Goal: Task Accomplishment & Management: Manage account settings

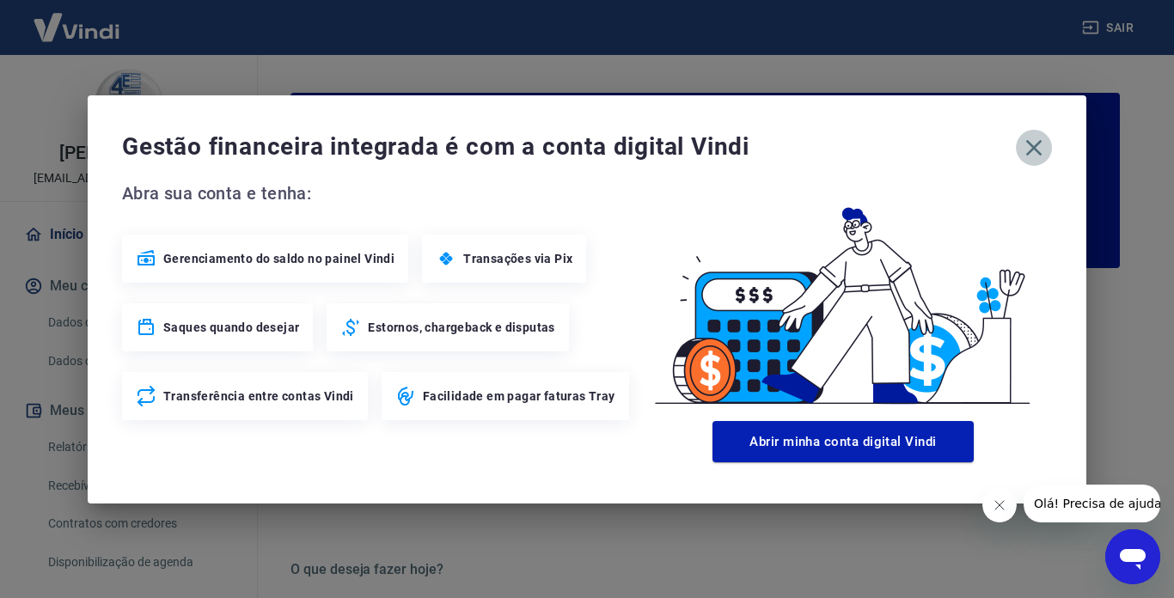
click at [1048, 156] on button "button" at bounding box center [1034, 148] width 36 height 36
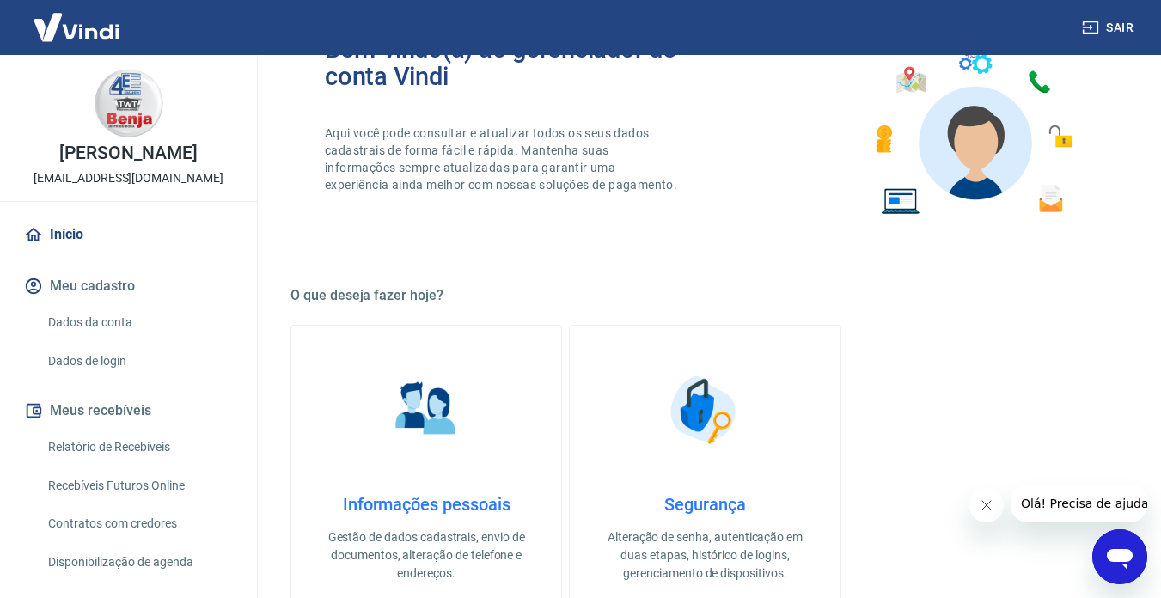
scroll to position [516, 0]
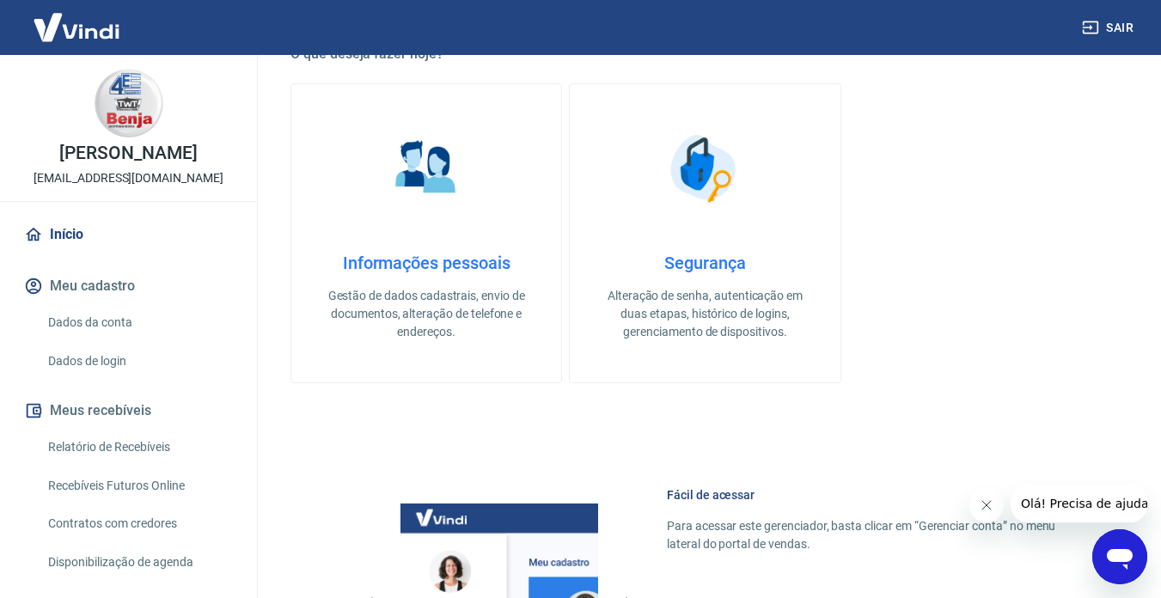
click at [130, 455] on link "Relatório de Recebíveis" at bounding box center [138, 447] width 195 height 35
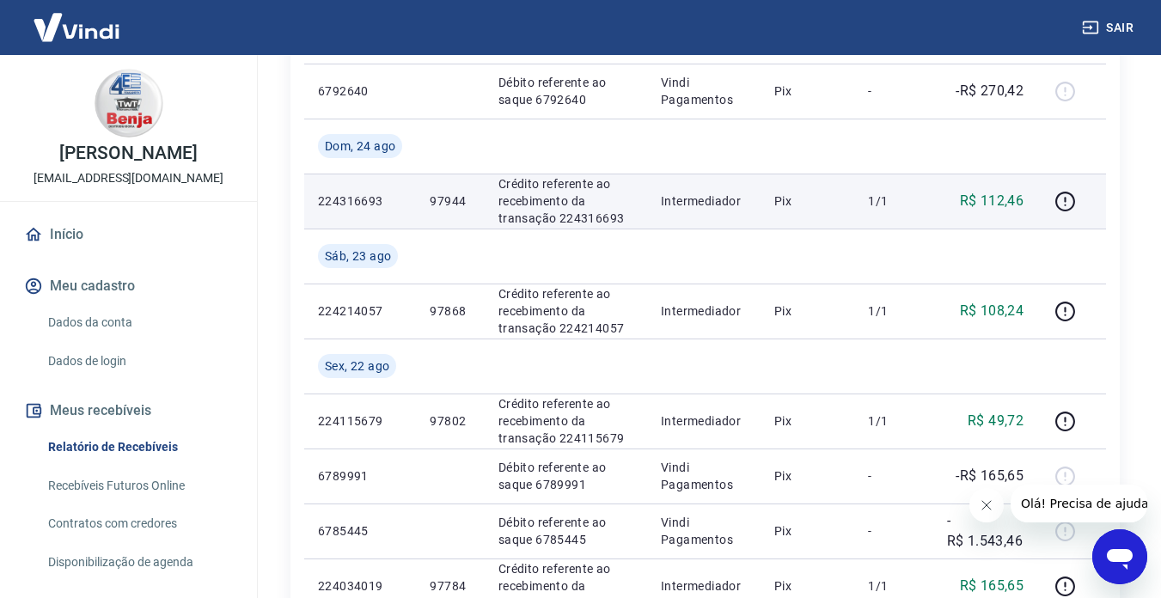
scroll to position [344, 0]
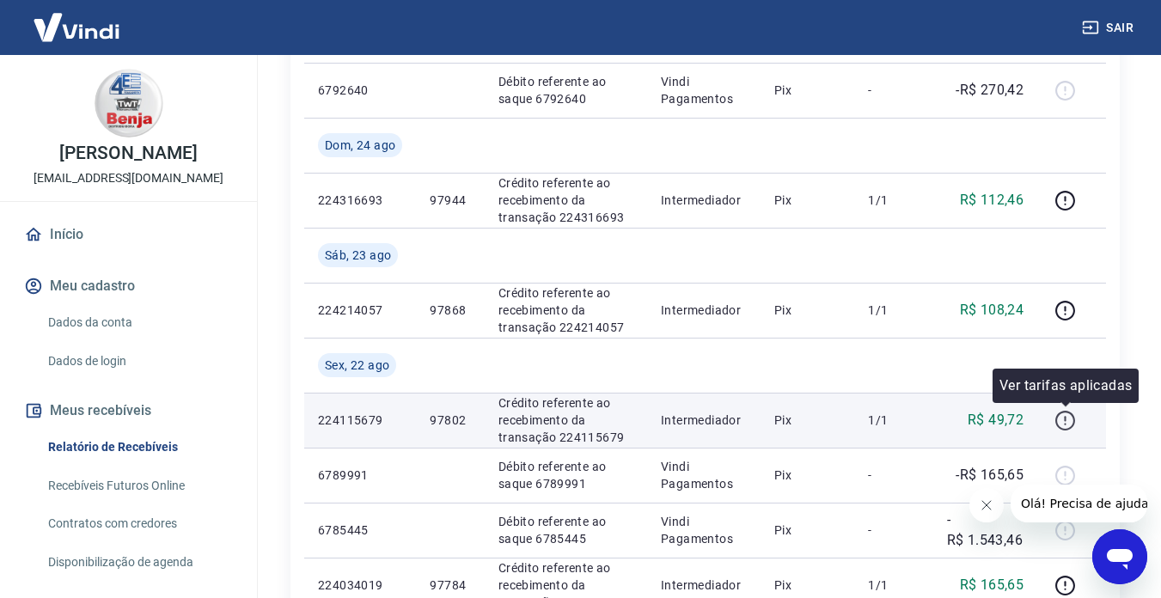
click at [1063, 422] on icon "button" at bounding box center [1064, 420] width 21 height 21
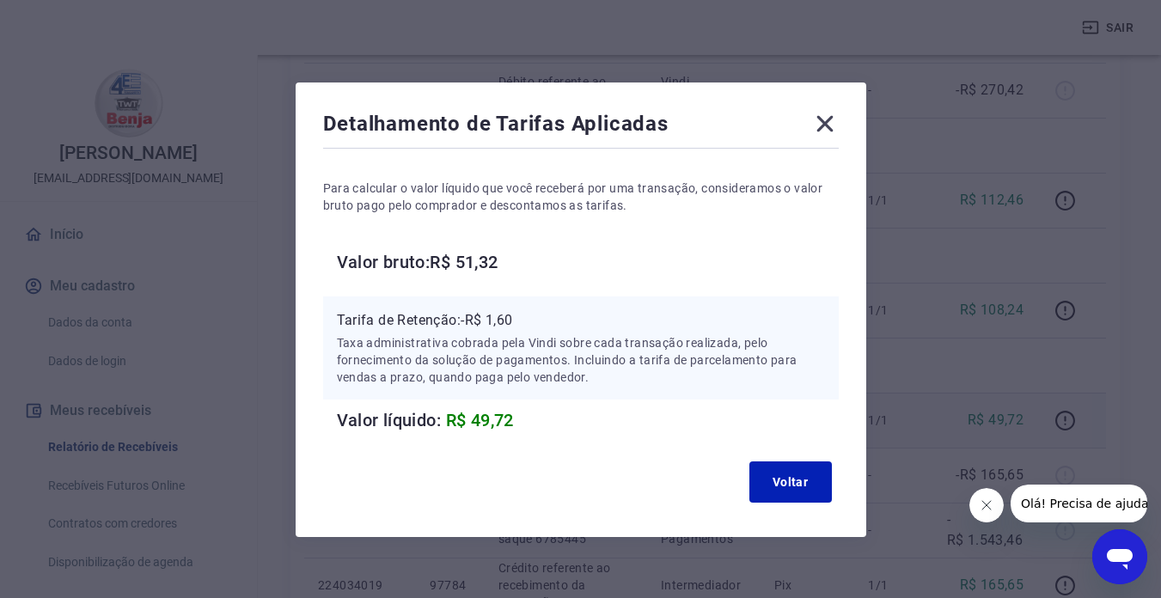
click at [822, 131] on icon at bounding box center [825, 124] width 28 height 28
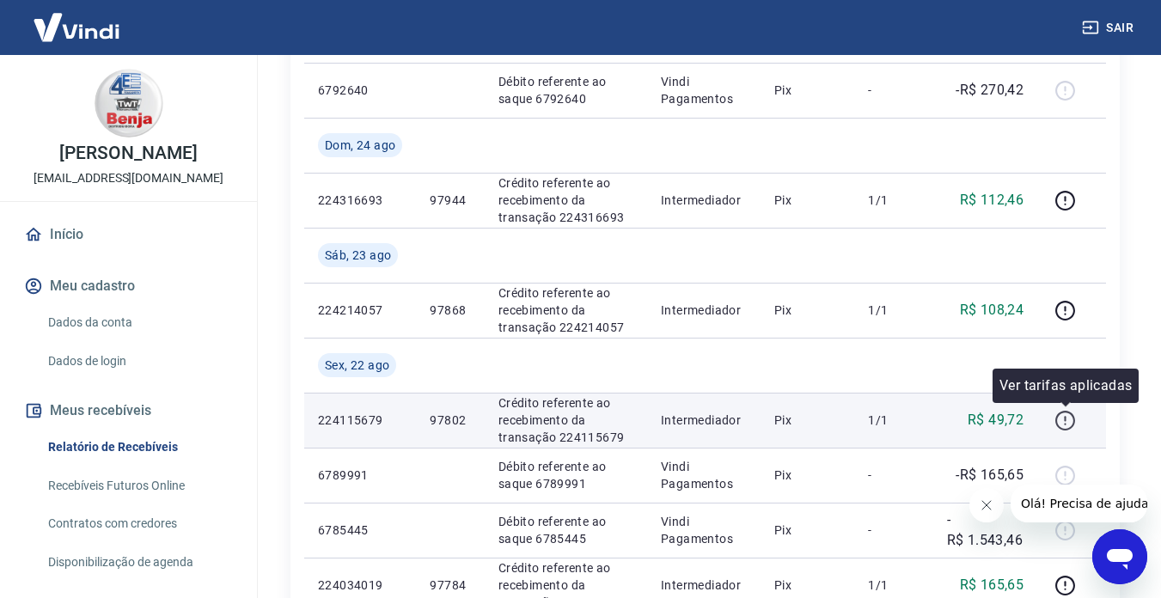
click at [1058, 426] on icon "button" at bounding box center [1064, 420] width 21 height 21
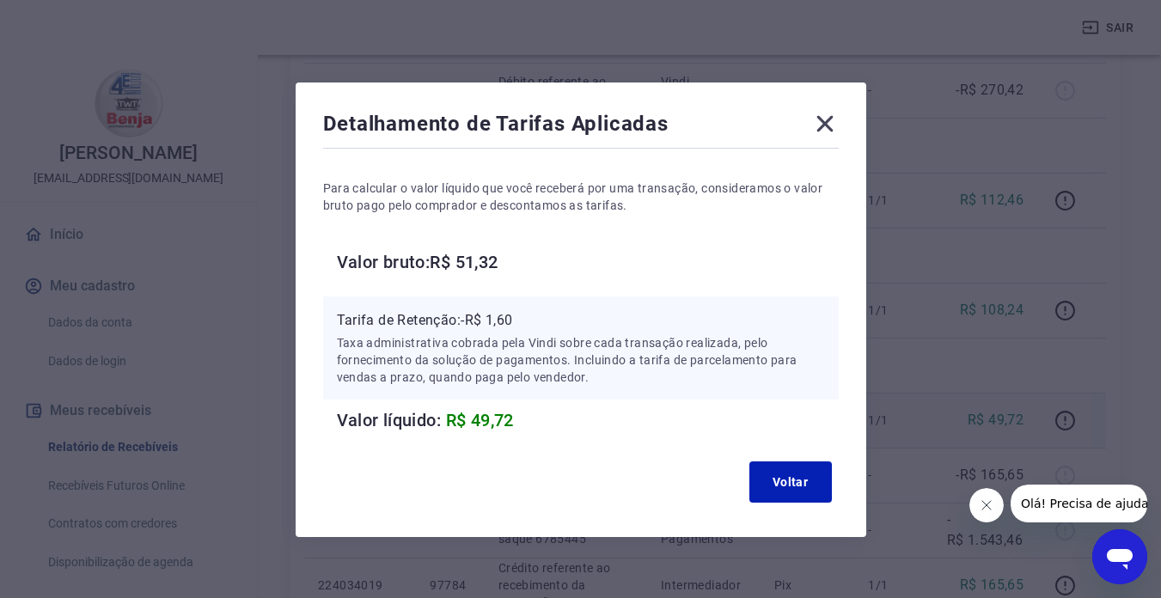
click at [828, 119] on icon at bounding box center [825, 124] width 28 height 28
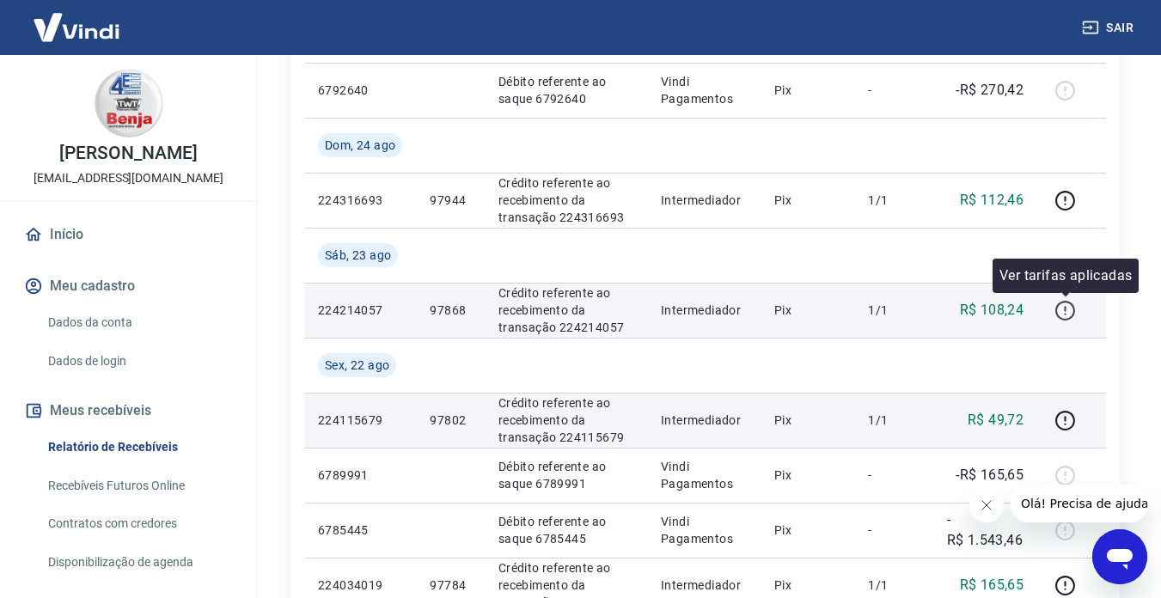
click at [1062, 309] on icon "button" at bounding box center [1064, 310] width 21 height 21
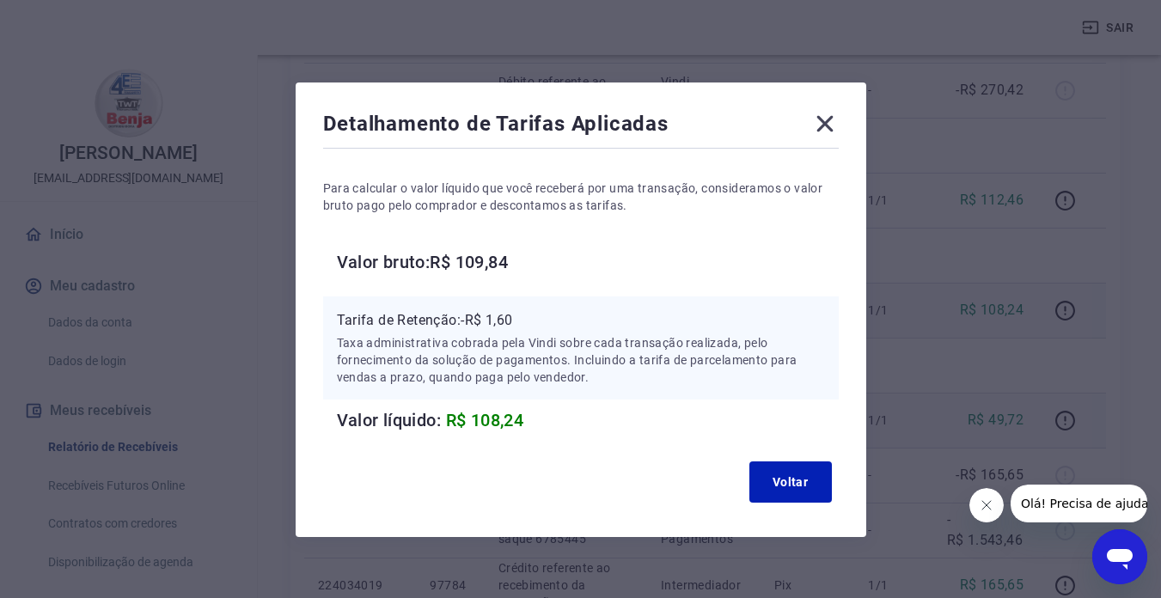
click at [828, 133] on icon at bounding box center [825, 124] width 28 height 28
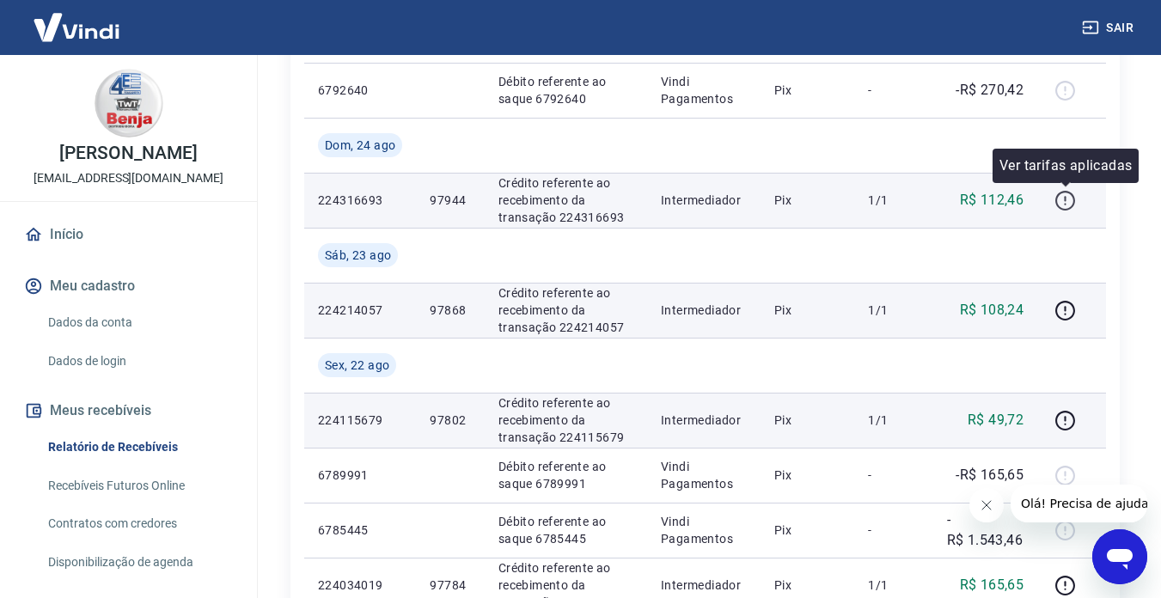
click at [1054, 200] on button "button" at bounding box center [1065, 200] width 28 height 28
